Goal: Find specific page/section: Find specific page/section

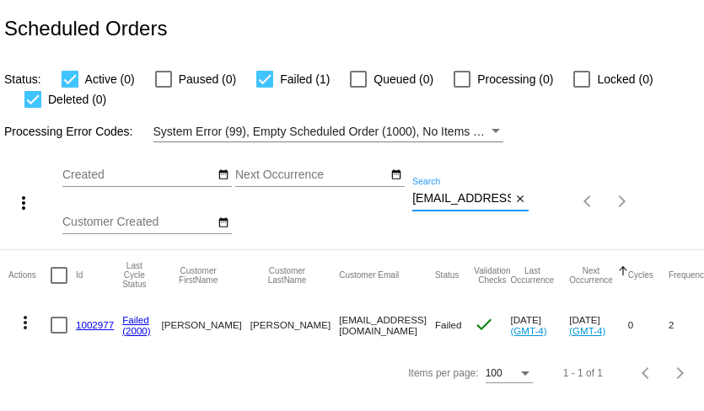
click at [445, 201] on input "meganmdeming@gmail.com" at bounding box center [461, 198] width 99 height 13
paste input "beckyh.27"
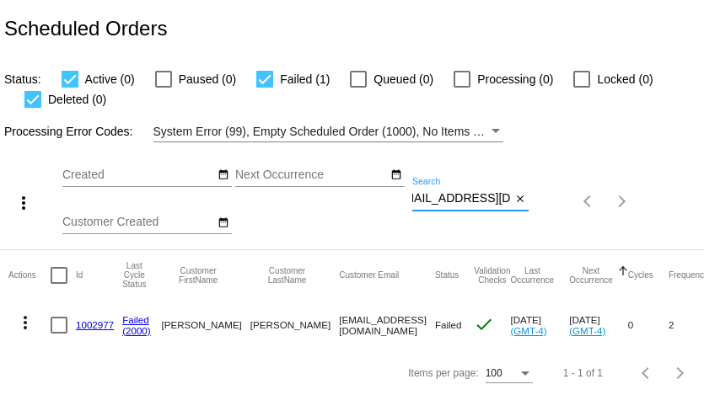
type input "[EMAIL_ADDRESS][DOMAIN_NAME]"
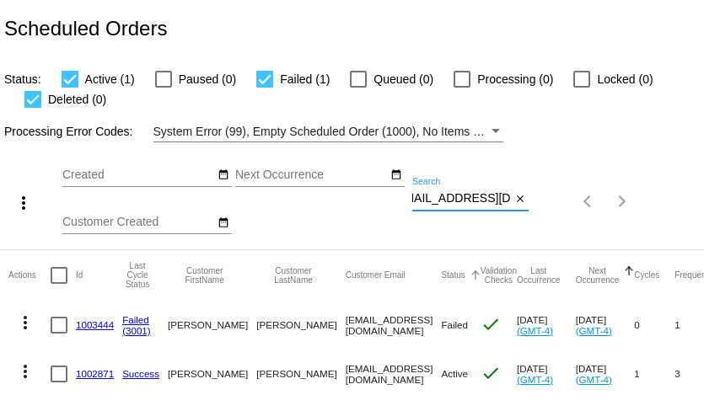
scroll to position [0, 0]
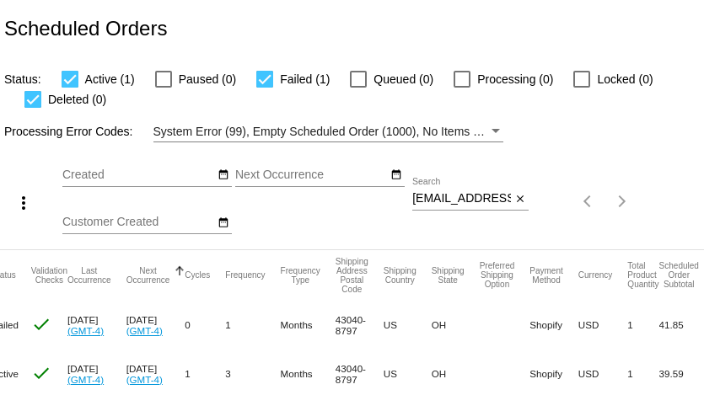
scroll to position [0, 481]
